Goal: Transaction & Acquisition: Purchase product/service

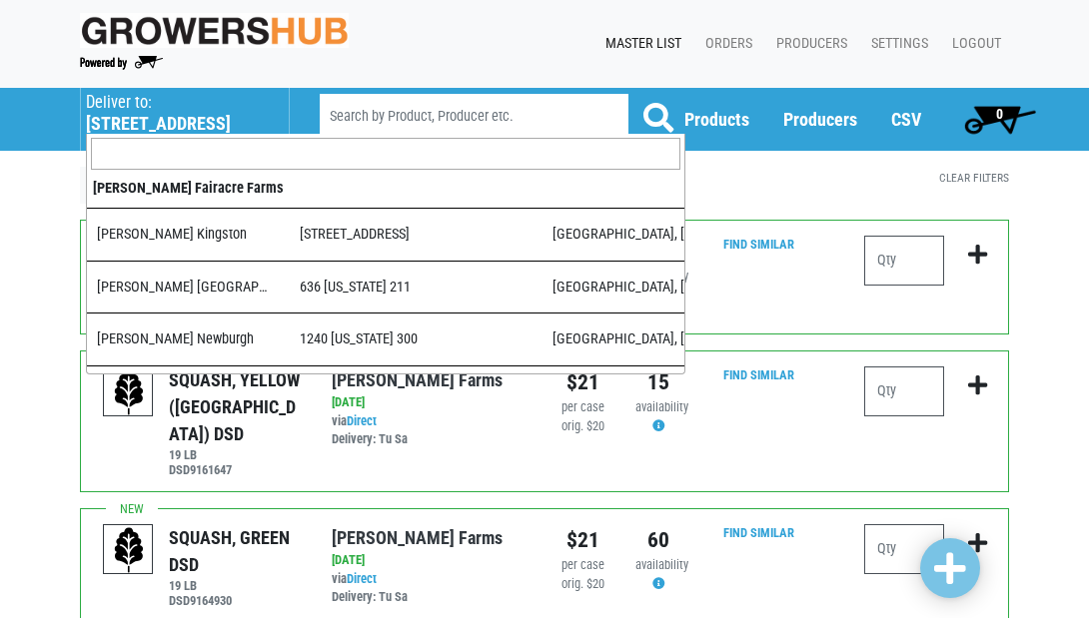
click at [157, 121] on h5 "[STREET_ADDRESS]" at bounding box center [177, 124] width 183 height 22
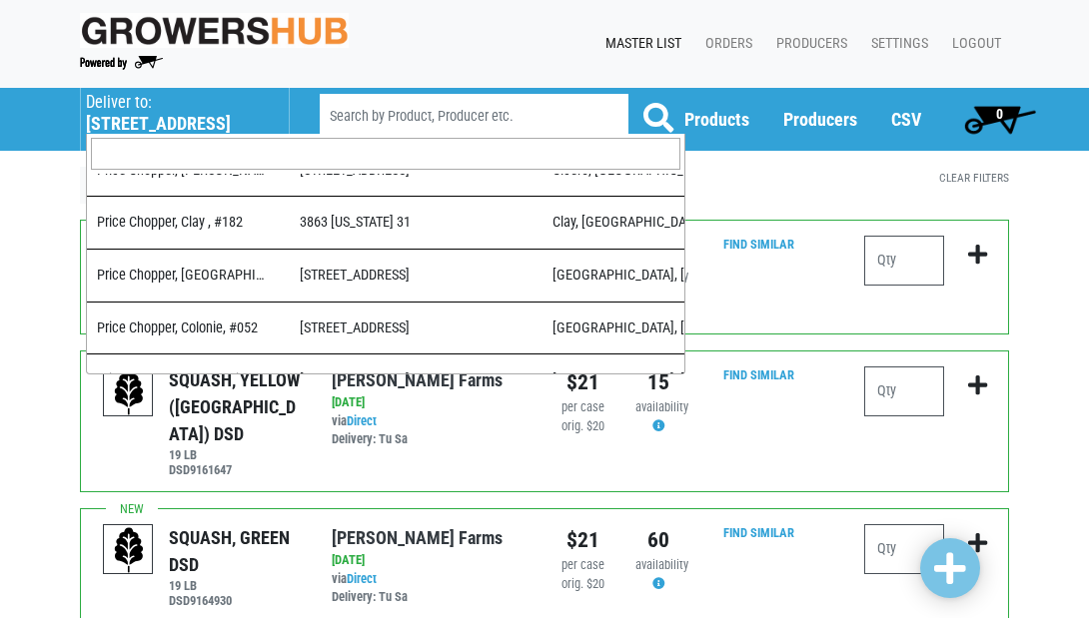
click at [161, 148] on input "search" at bounding box center [385, 154] width 589 height 32
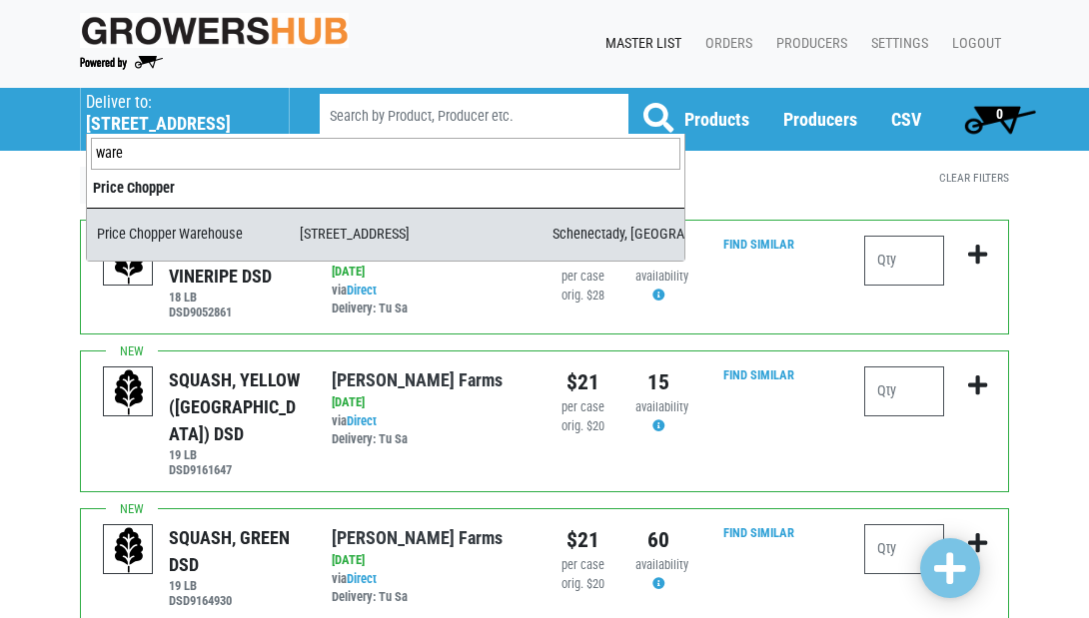
type input "ware"
select select "09c8e42b-1de4-48c1-8f2a-bab80d96e56e"
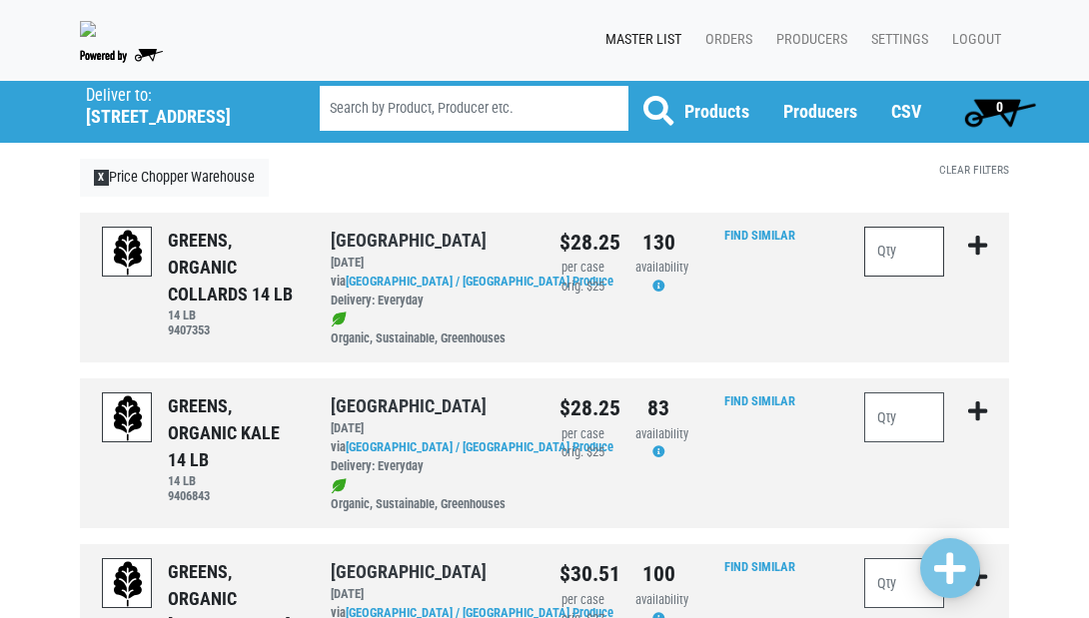
click at [933, 258] on input "number" at bounding box center [904, 252] width 80 height 50
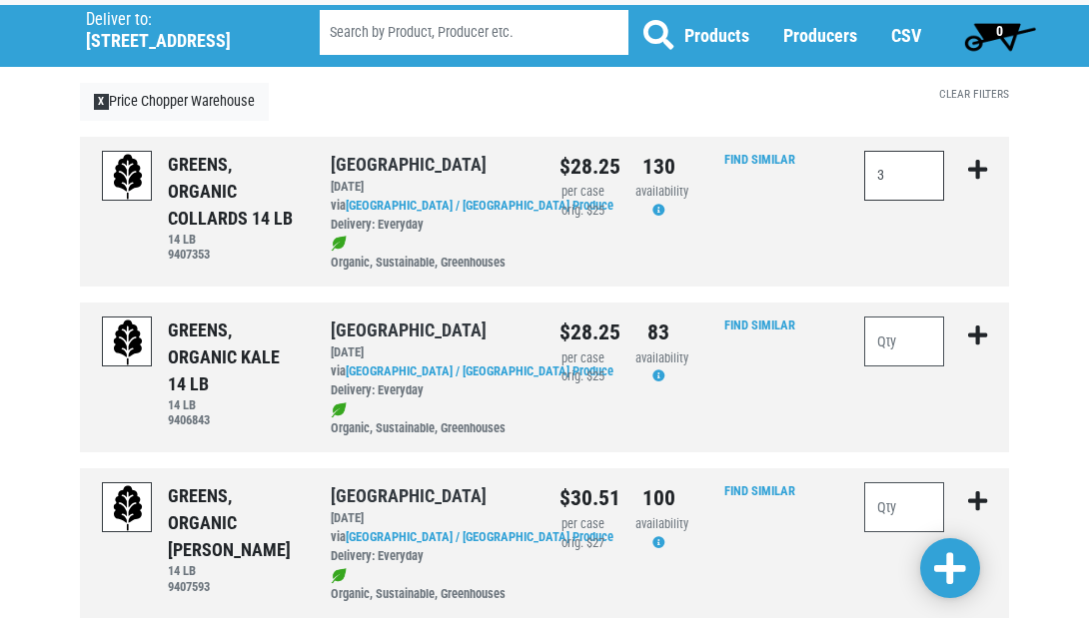
scroll to position [160, 0]
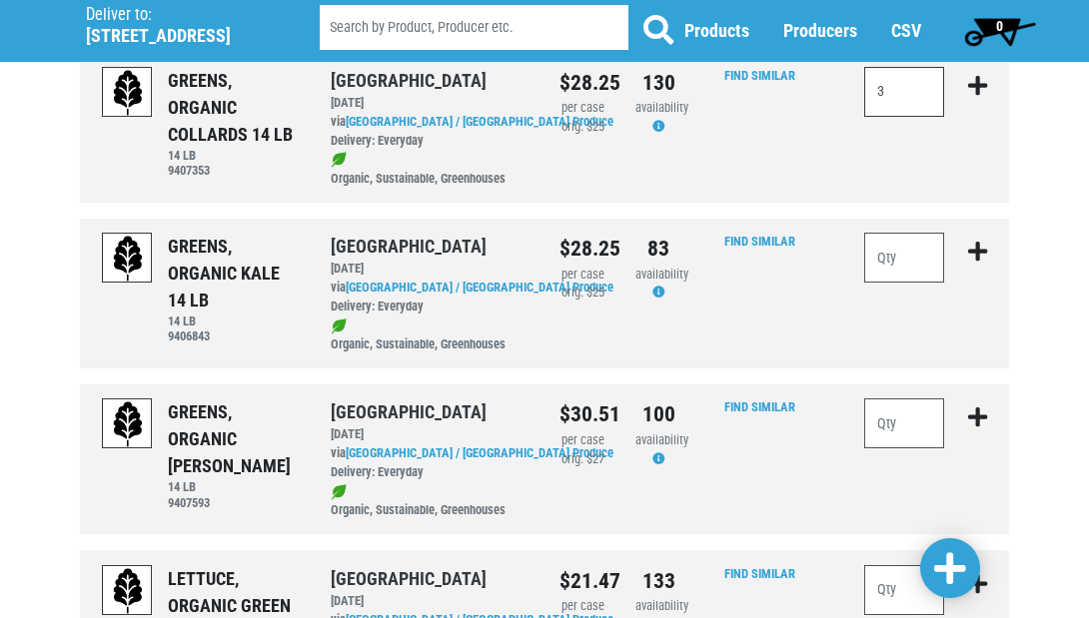
type input "3"
click at [896, 256] on input "number" at bounding box center [904, 258] width 80 height 50
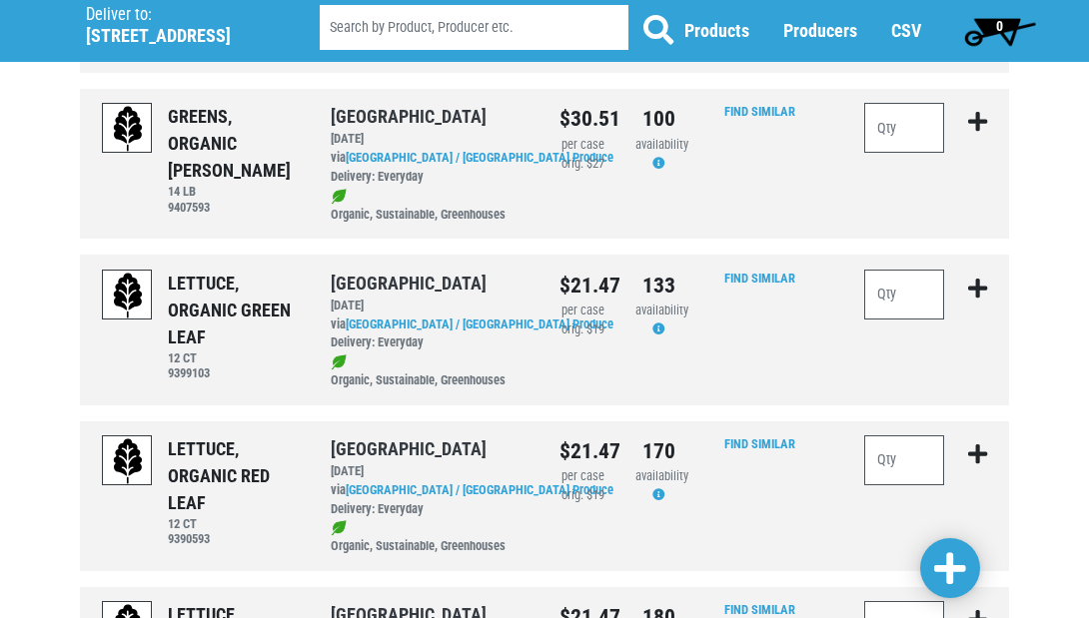
scroll to position [457, 0]
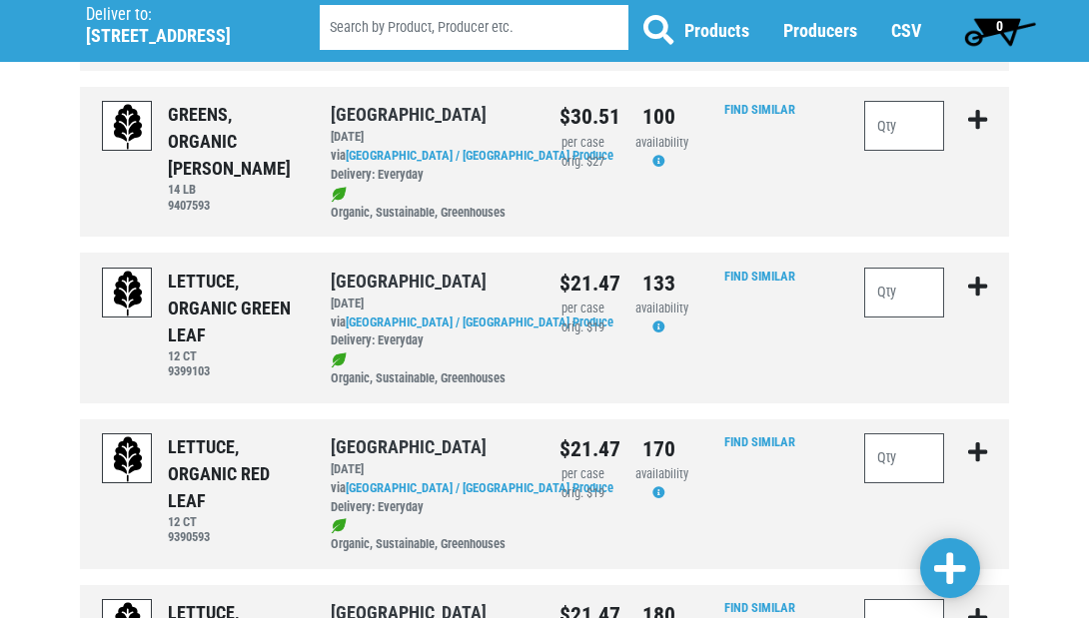
type input "23"
click at [917, 286] on input "number" at bounding box center [904, 293] width 80 height 50
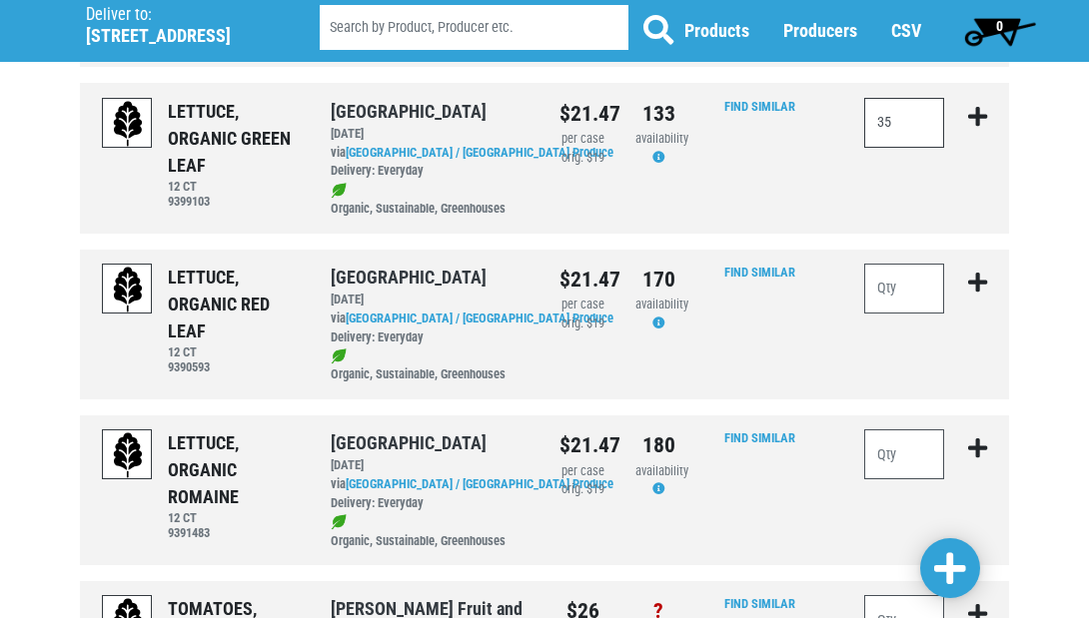
scroll to position [632, 0]
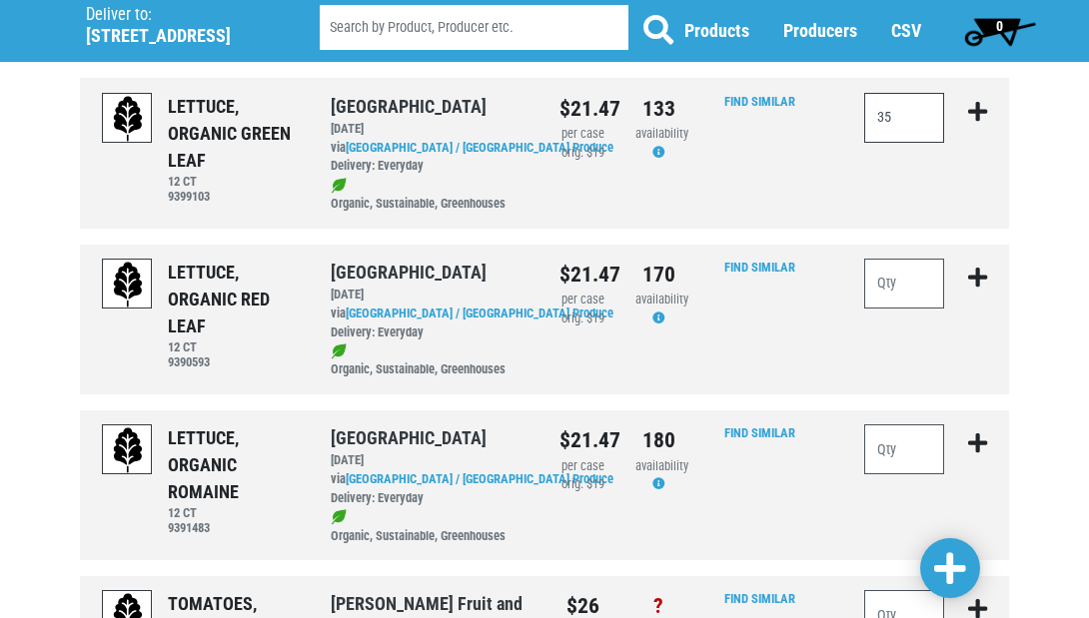
type input "35"
click at [921, 273] on input "number" at bounding box center [904, 284] width 80 height 50
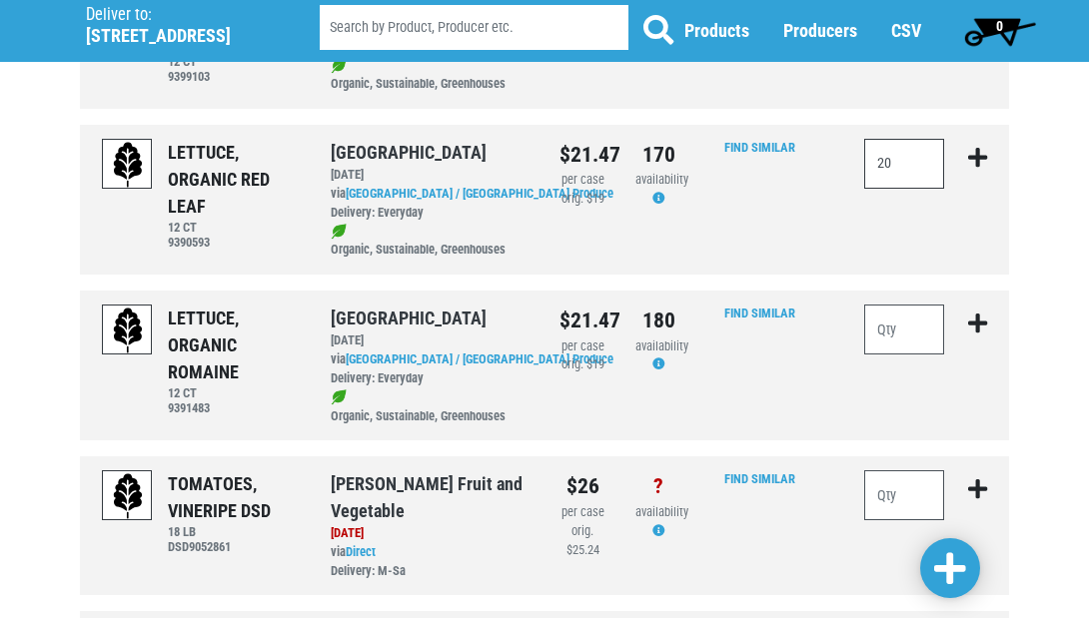
scroll to position [795, 0]
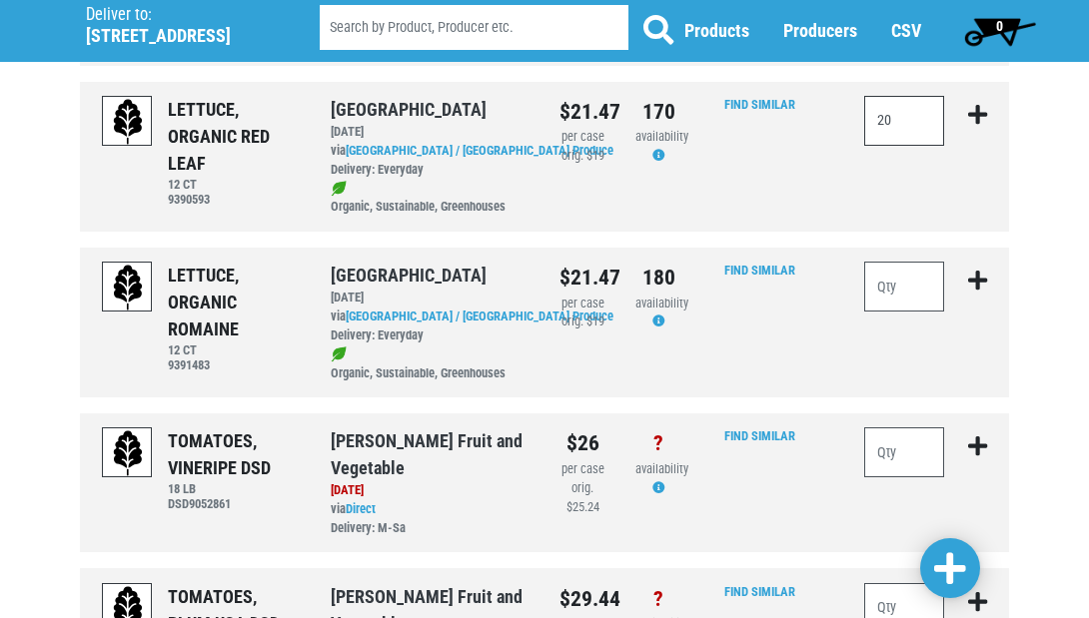
type input "20"
click at [916, 277] on input "number" at bounding box center [904, 287] width 80 height 50
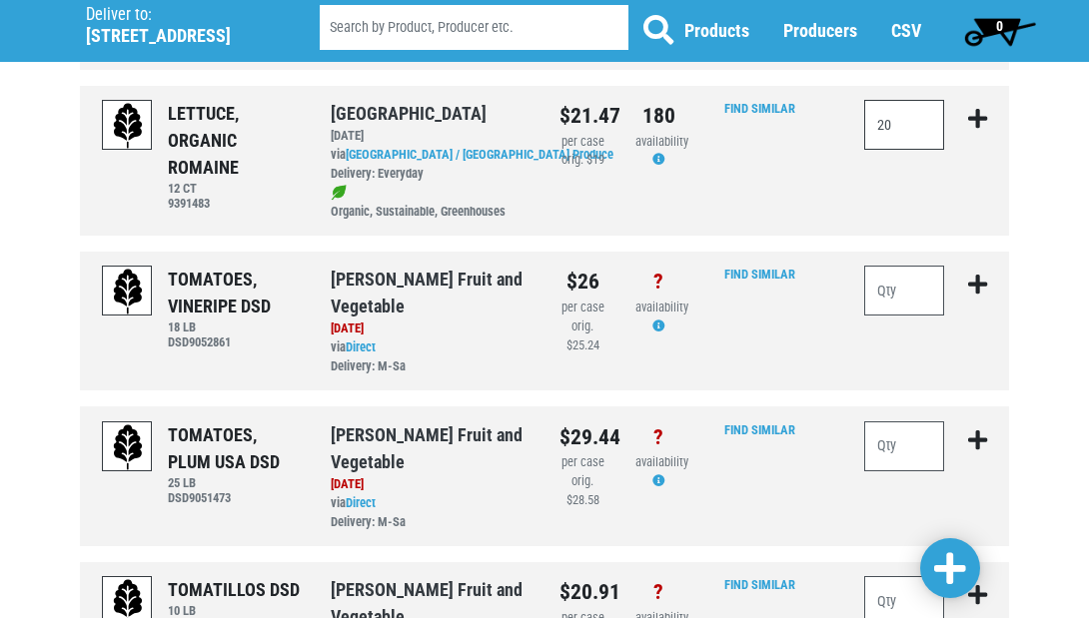
scroll to position [958, 0]
type input "20"
click at [950, 564] on span at bounding box center [950, 569] width 32 height 36
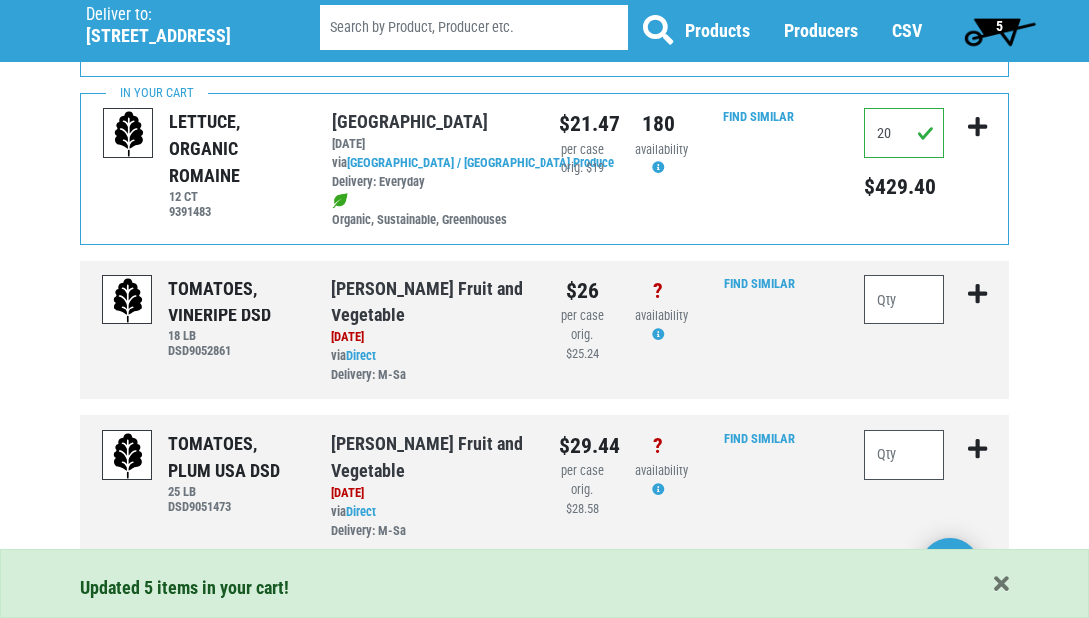
click at [994, 26] on span "5" at bounding box center [999, 31] width 89 height 40
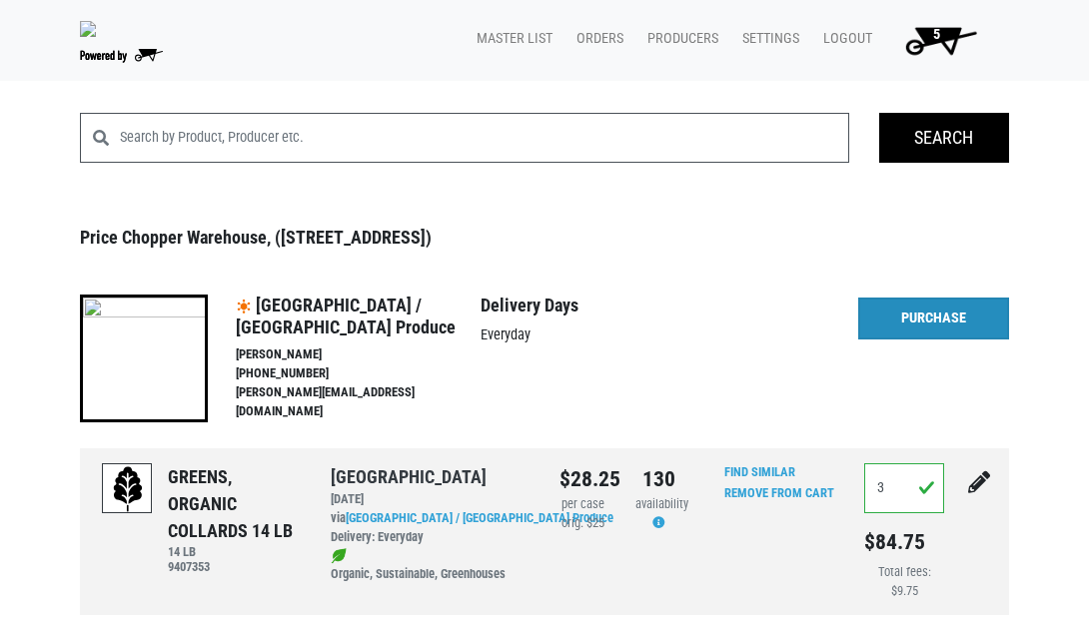
click at [903, 322] on link "Purchase" at bounding box center [933, 319] width 151 height 42
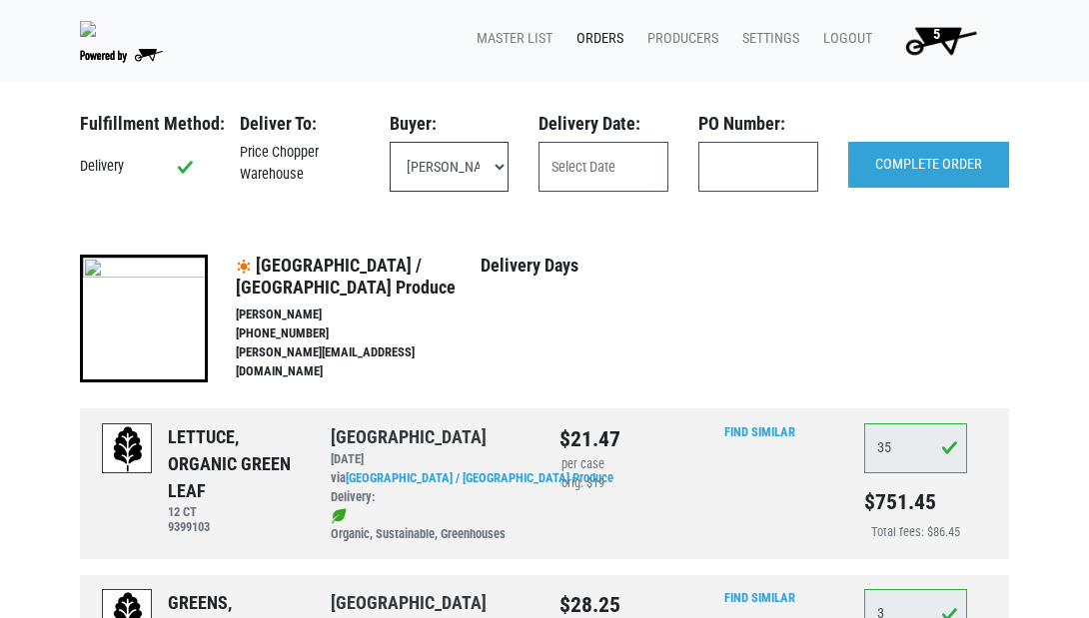
select select "eadb7b86-3440-4ccf-b1a2-9cf7cd704454"
click at [590, 171] on input "text" at bounding box center [603, 167] width 130 height 50
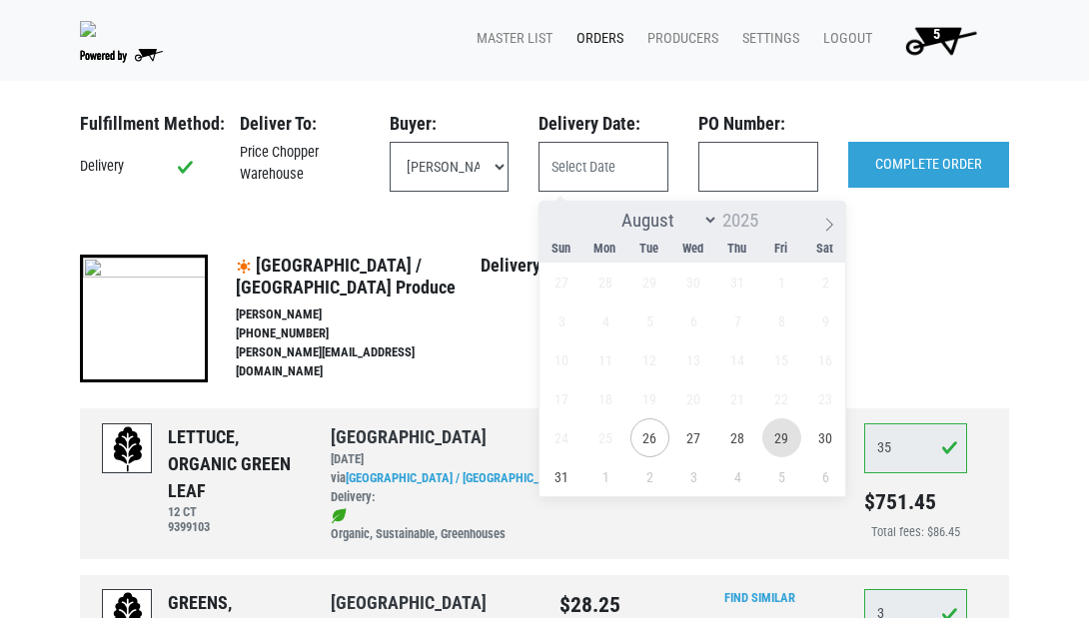
click at [784, 439] on span "29" at bounding box center [781, 437] width 39 height 39
type input "2025-08-29"
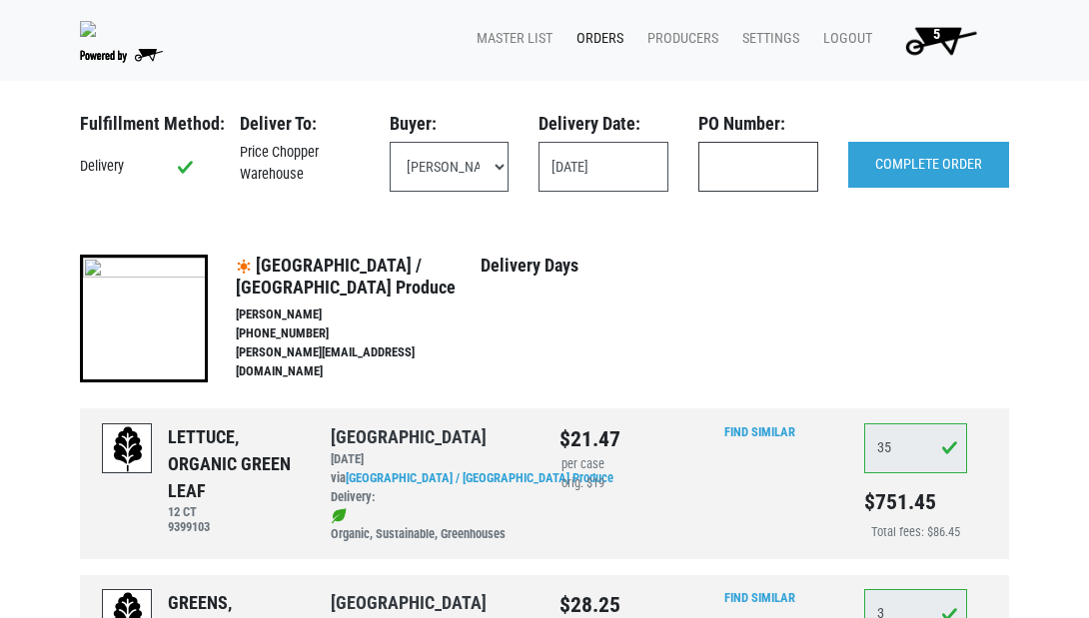
click at [784, 177] on input "text" at bounding box center [758, 167] width 120 height 50
type input "111326"
click at [930, 165] on input "COMPLETE ORDER" at bounding box center [928, 165] width 161 height 46
